Goal: Task Accomplishment & Management: Manage account settings

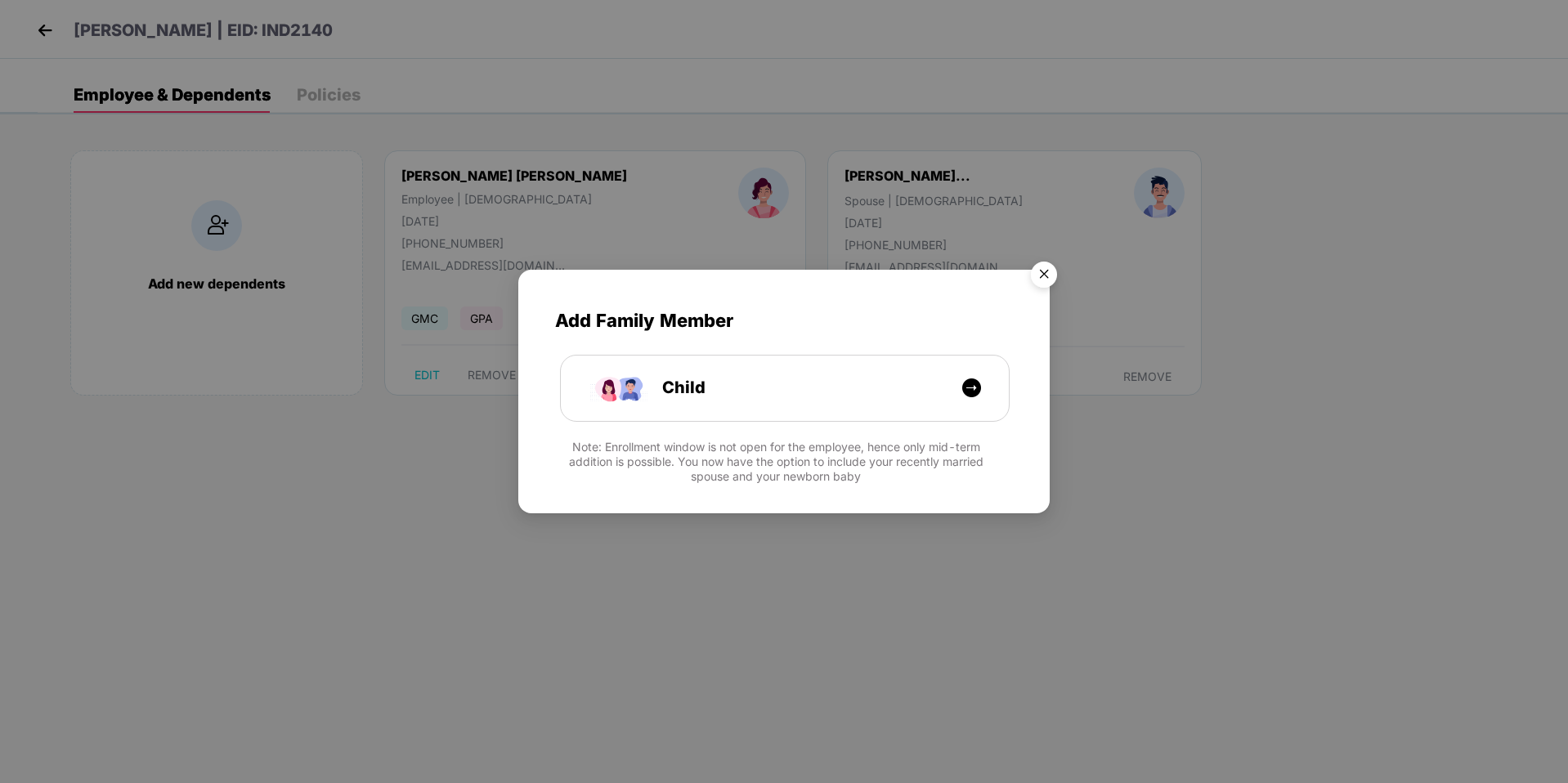
click at [1039, 277] on img "Close" at bounding box center [1044, 277] width 46 height 46
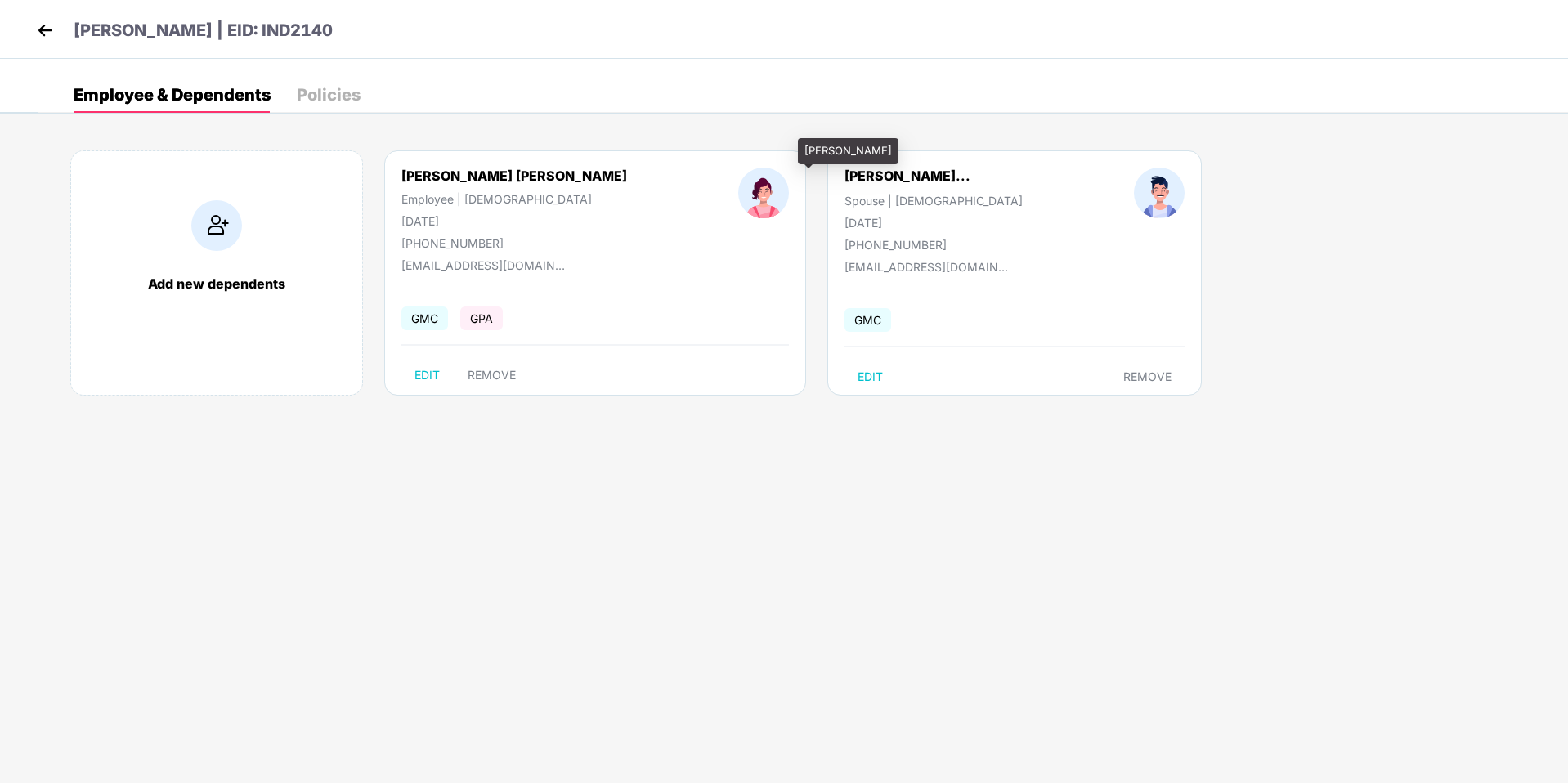
click at [844, 180] on div "[PERSON_NAME]..." at bounding box center [907, 175] width 126 height 16
click at [858, 379] on span "EDIT" at bounding box center [871, 376] width 25 height 13
select select "****"
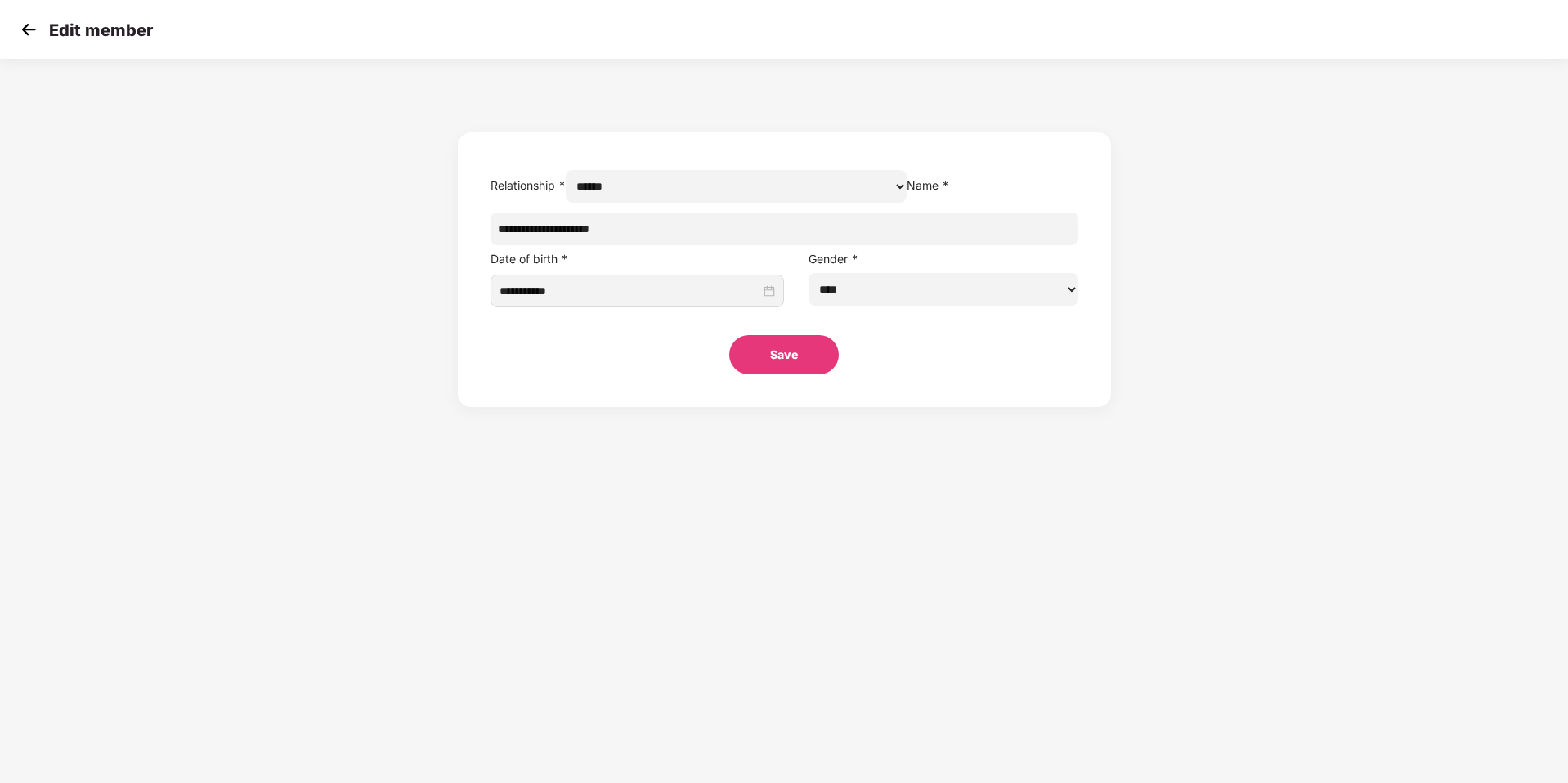
click at [801, 374] on button "Save" at bounding box center [783, 355] width 109 height 39
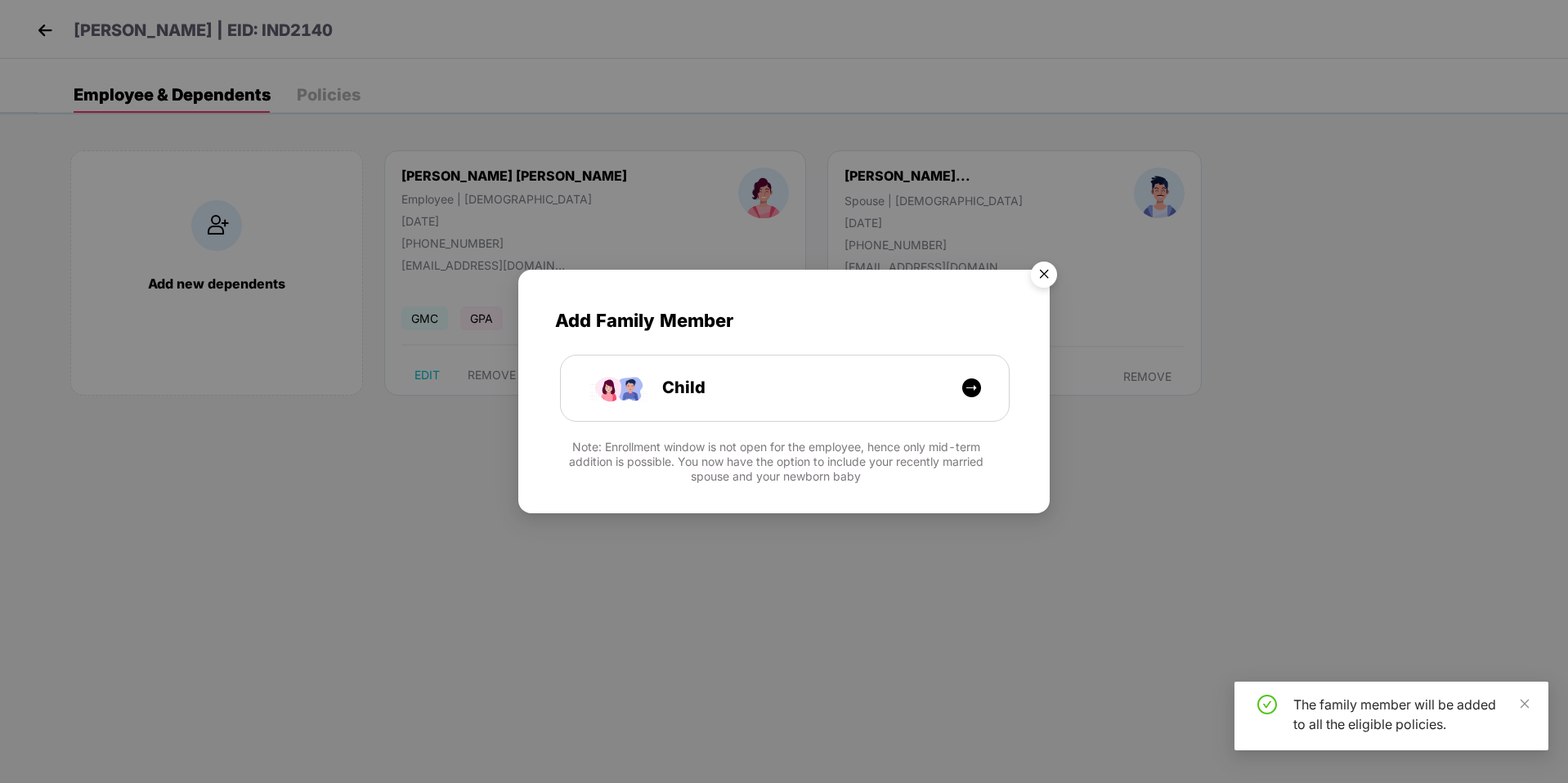
click at [1049, 274] on img "Close" at bounding box center [1044, 277] width 46 height 46
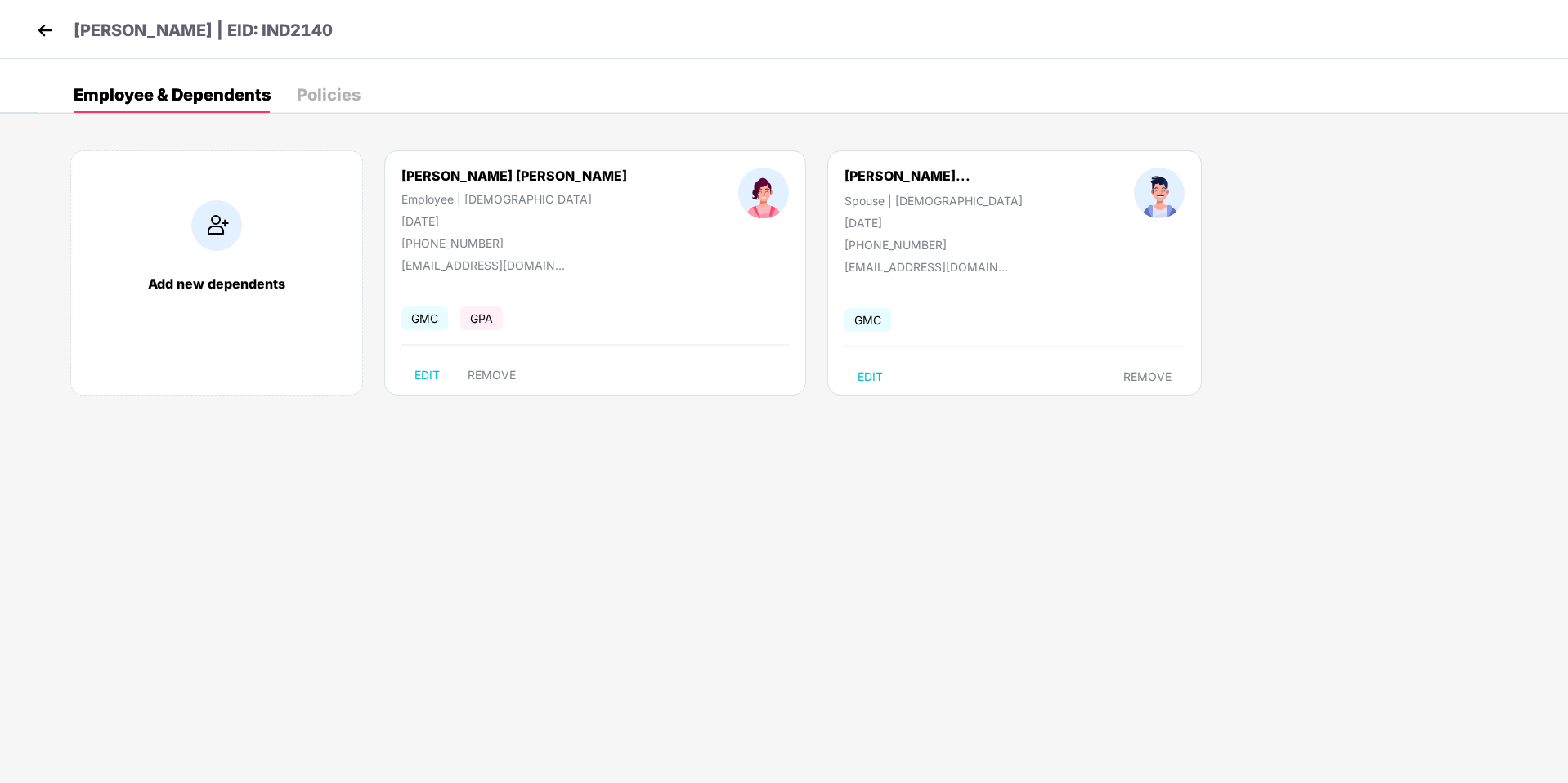
click at [35, 31] on img at bounding box center [45, 30] width 25 height 25
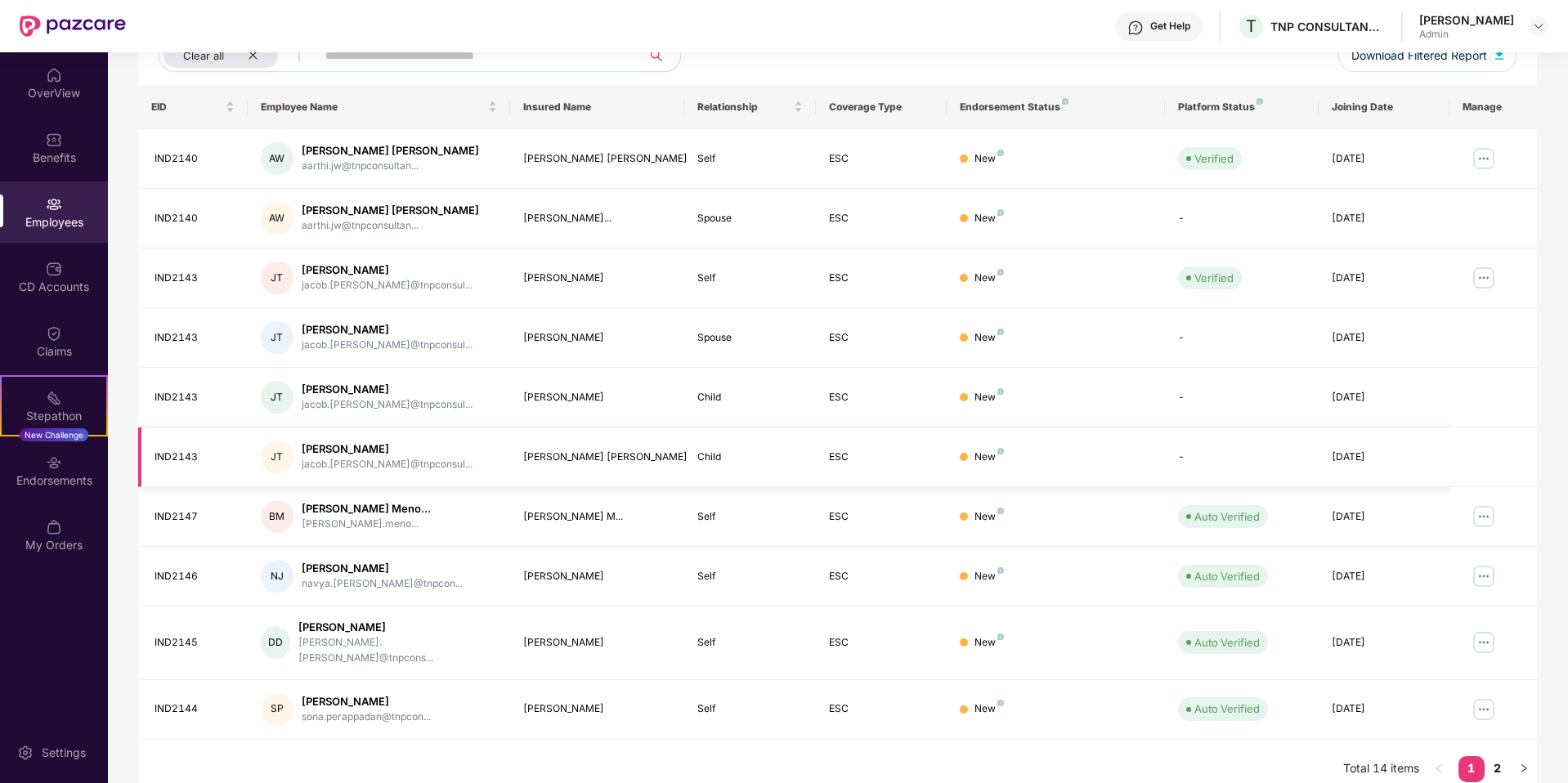
scroll to position [221, 0]
